Goal: Task Accomplishment & Management: Manage account settings

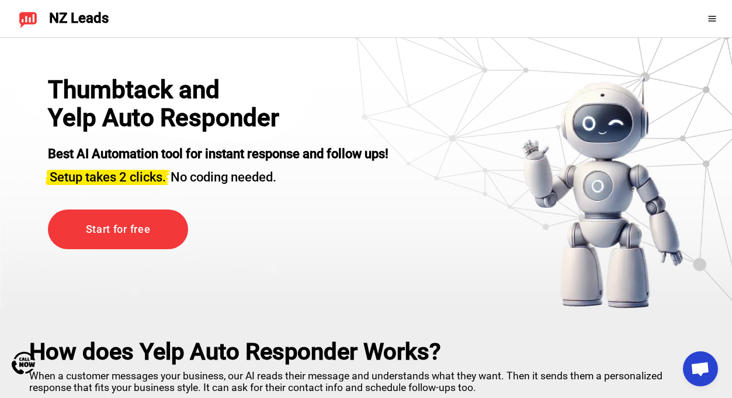
click at [453, 202] on div "Thumbtack and Yelp Auto Responder Best AI Automation tool for instant response …" at bounding box center [366, 193] width 695 height 234
click at [715, 10] on div at bounding box center [696, 18] width 51 height 19
click at [712, 19] on icon at bounding box center [711, 18] width 9 height 9
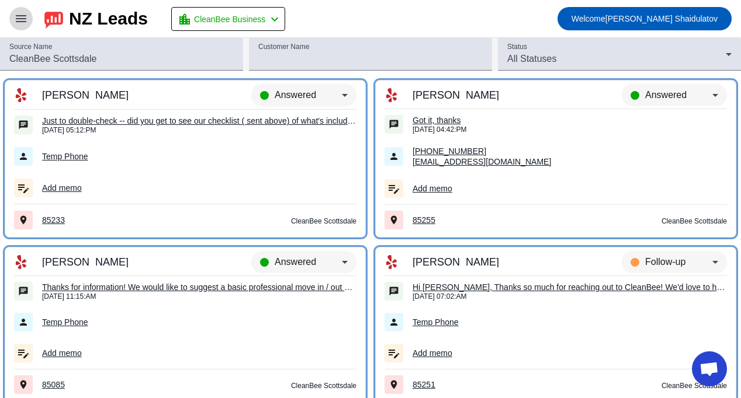
click at [16, 17] on mat-icon "menu" at bounding box center [21, 19] width 14 height 14
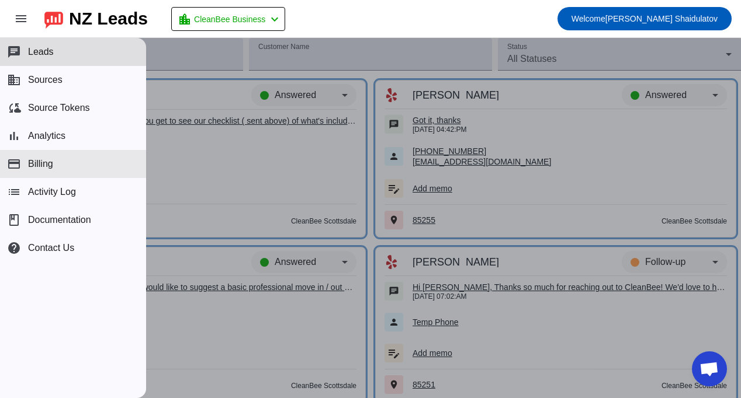
click at [49, 162] on span "Billing" at bounding box center [40, 164] width 25 height 11
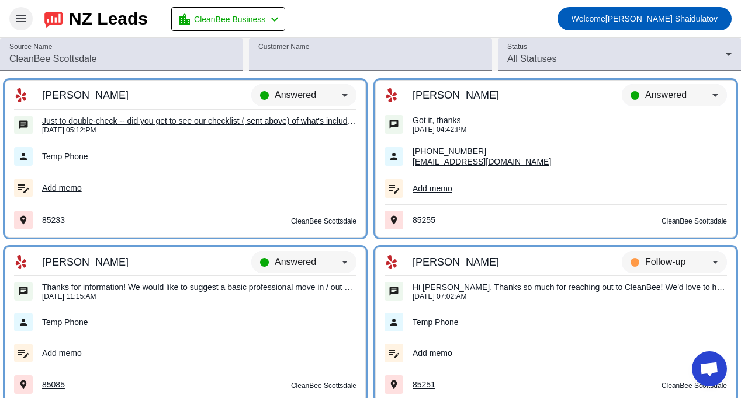
click at [23, 19] on mat-icon "menu" at bounding box center [21, 19] width 14 height 14
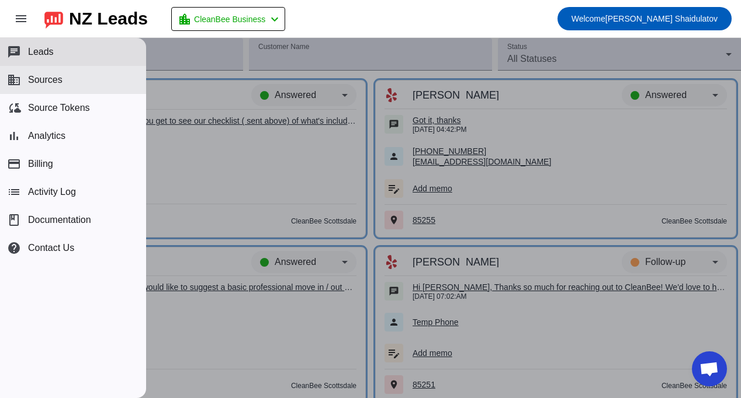
click at [53, 78] on span "Sources" at bounding box center [45, 80] width 34 height 11
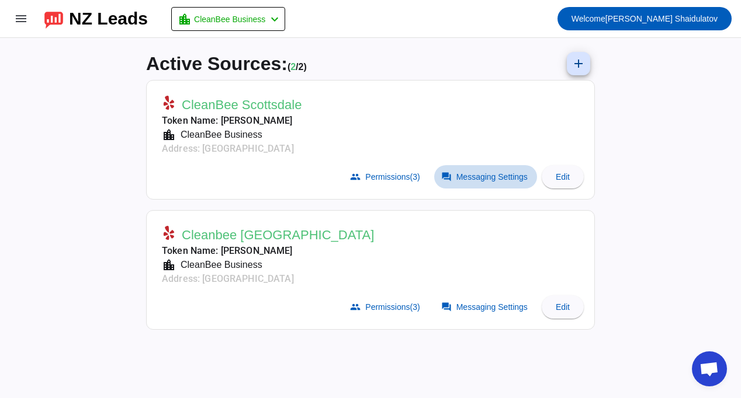
click at [466, 173] on span "Messaging Settings" at bounding box center [491, 176] width 71 height 9
